Goal: Check status

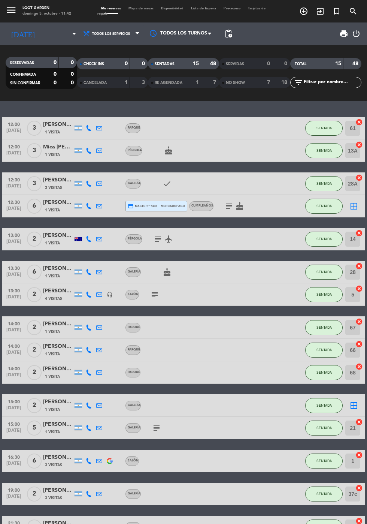
click at [182, 34] on div at bounding box center [180, 33] width 75 height 17
click at [194, 35] on div at bounding box center [180, 33] width 75 height 17
click at [197, 42] on ng-select "Todos los turnos" at bounding box center [180, 33] width 75 height 17
click at [208, 33] on span at bounding box center [211, 33] width 7 height 7
click at [97, 34] on span "Todos los servicios" at bounding box center [111, 34] width 38 height 4
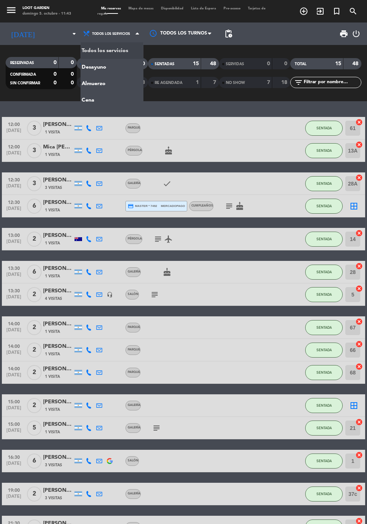
click at [87, 84] on div "menu Loot Garden domingo 5. octubre - 11:43 Mis reservas Mapa de mesas Disponib…" at bounding box center [183, 50] width 367 height 101
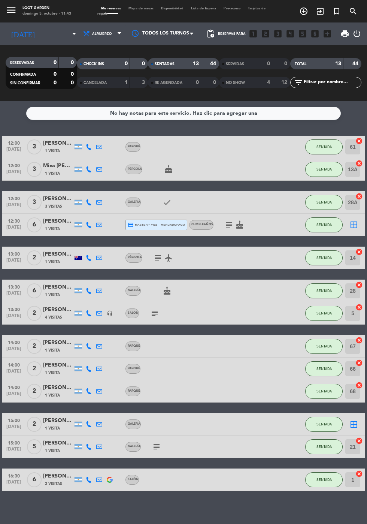
click at [12, 34] on icon "[DATE]" at bounding box center [23, 33] width 34 height 15
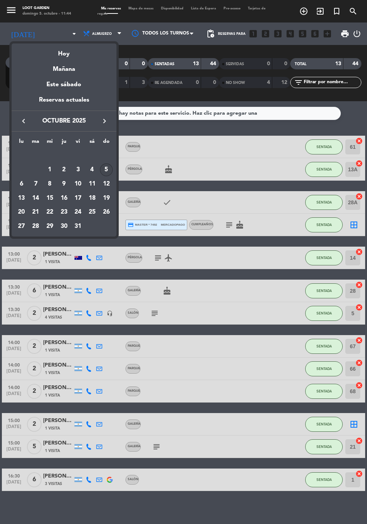
click at [63, 54] on div "Hoy" at bounding box center [64, 50] width 105 height 15
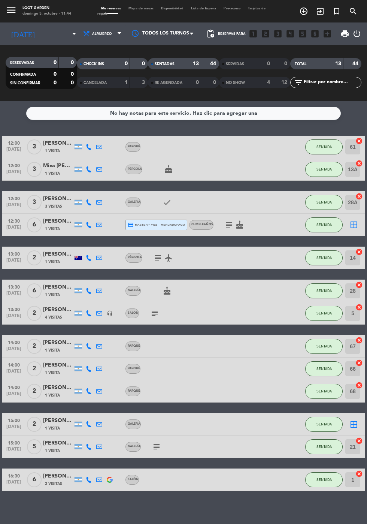
type input "dom. [DATE]"
